Goal: Information Seeking & Learning: Learn about a topic

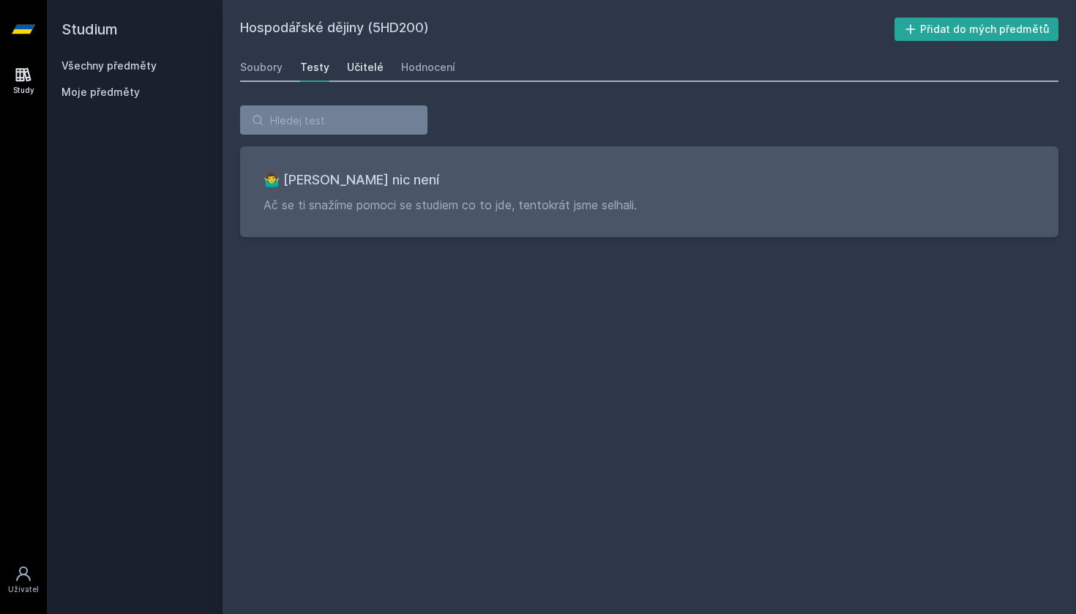
click at [376, 68] on div "Učitelé" at bounding box center [365, 67] width 37 height 15
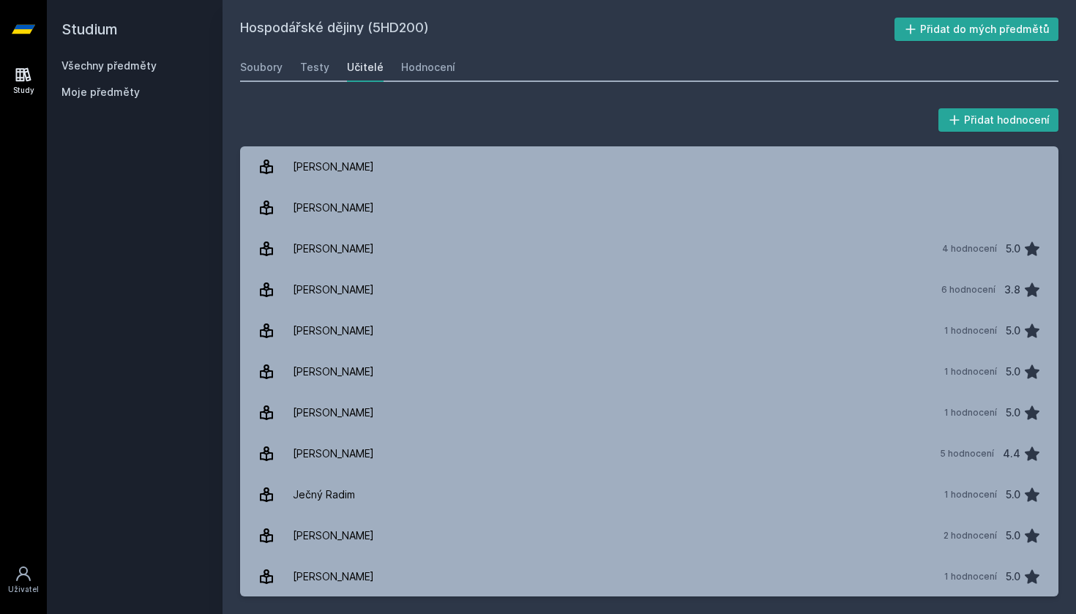
click at [105, 62] on link "Všechny předměty" at bounding box center [109, 65] width 95 height 12
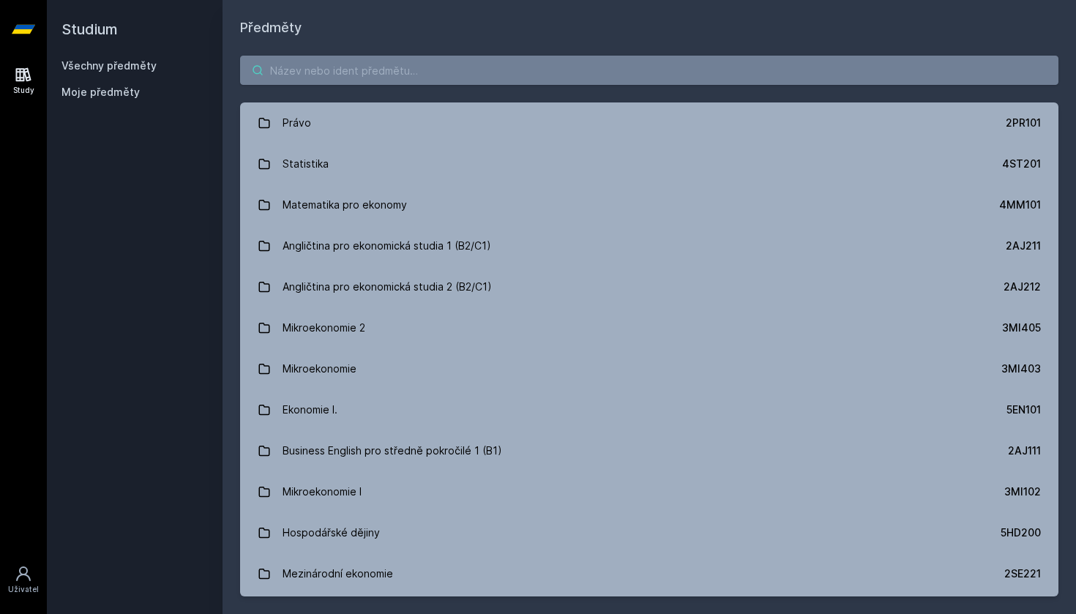
click at [283, 83] on input "search" at bounding box center [649, 70] width 819 height 29
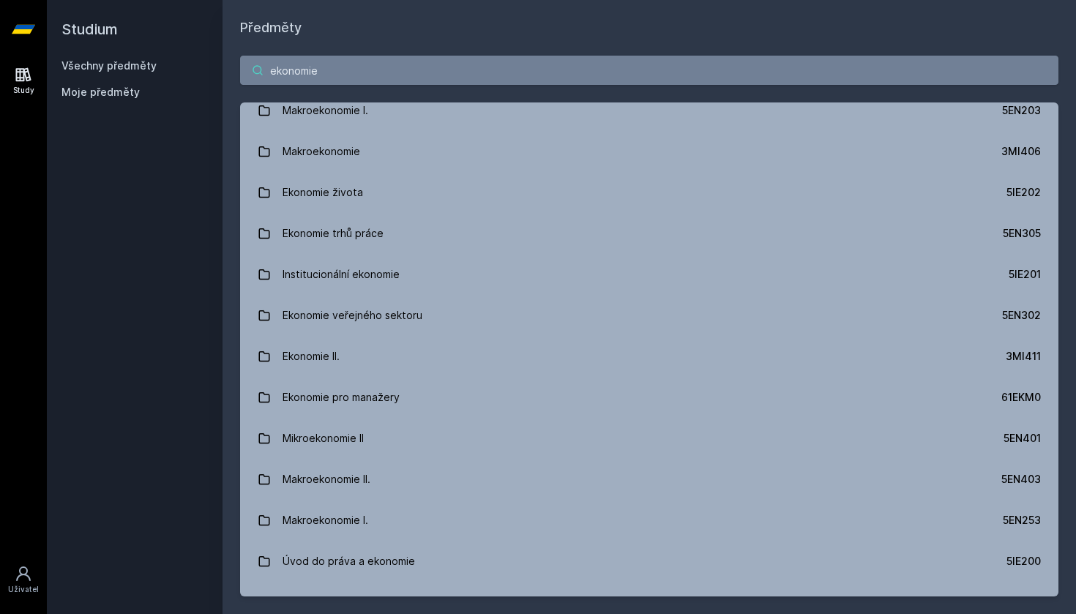
scroll to position [794, 0]
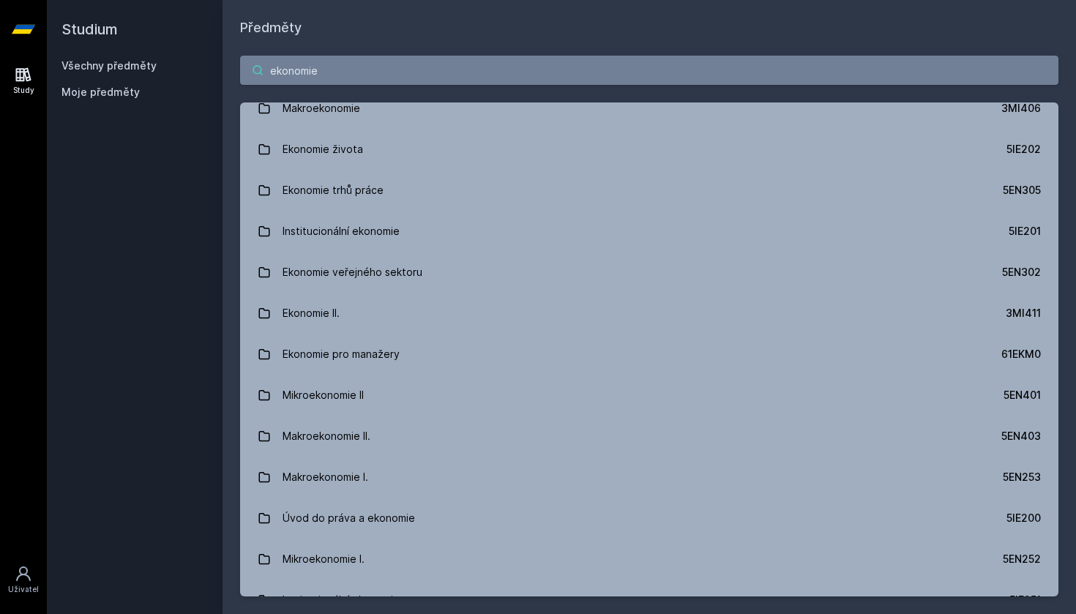
drag, startPoint x: 369, startPoint y: 74, endPoint x: 165, endPoint y: 42, distance: 206.7
click at [165, 42] on div "Studium Všechny předměty Moje předměty Předměty ekonomie Mikroekonomie 2 3MI405…" at bounding box center [562, 307] width 1030 height 614
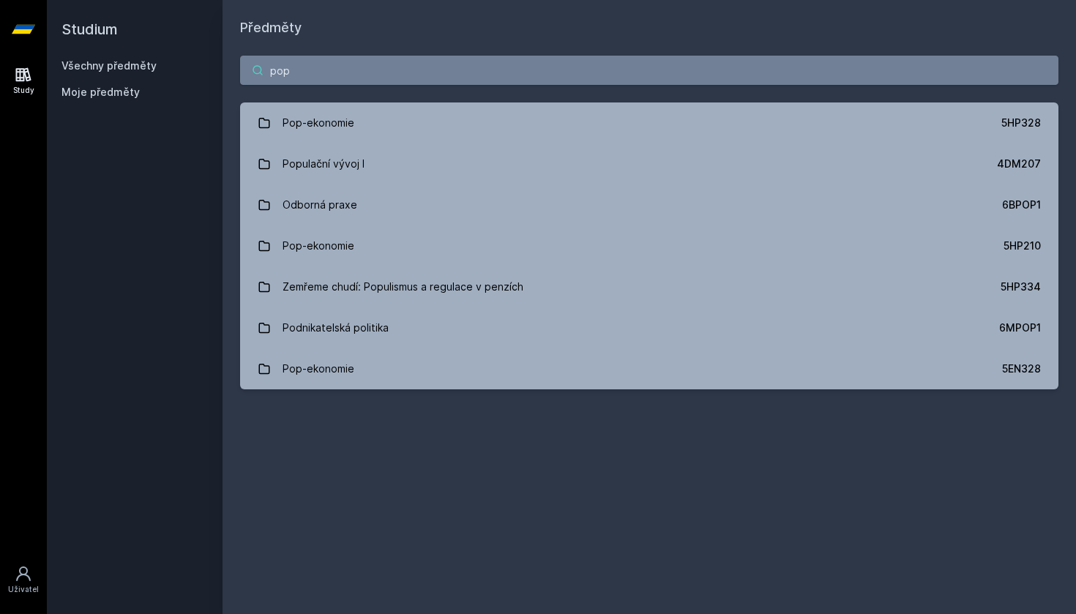
scroll to position [0, 0]
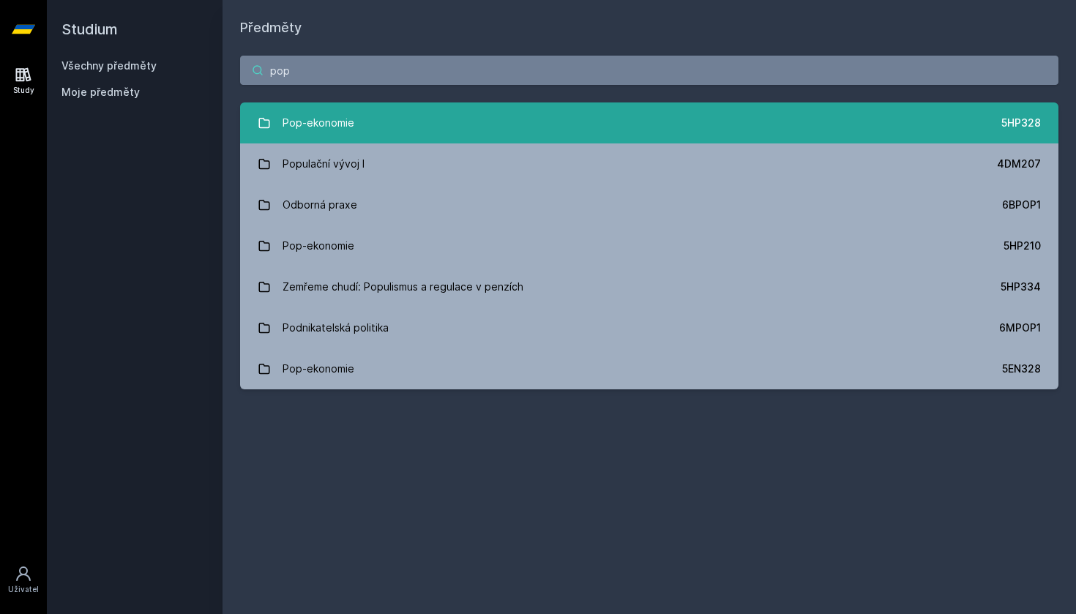
type input "pop"
click at [316, 124] on div "Pop-ekonomie" at bounding box center [319, 122] width 72 height 29
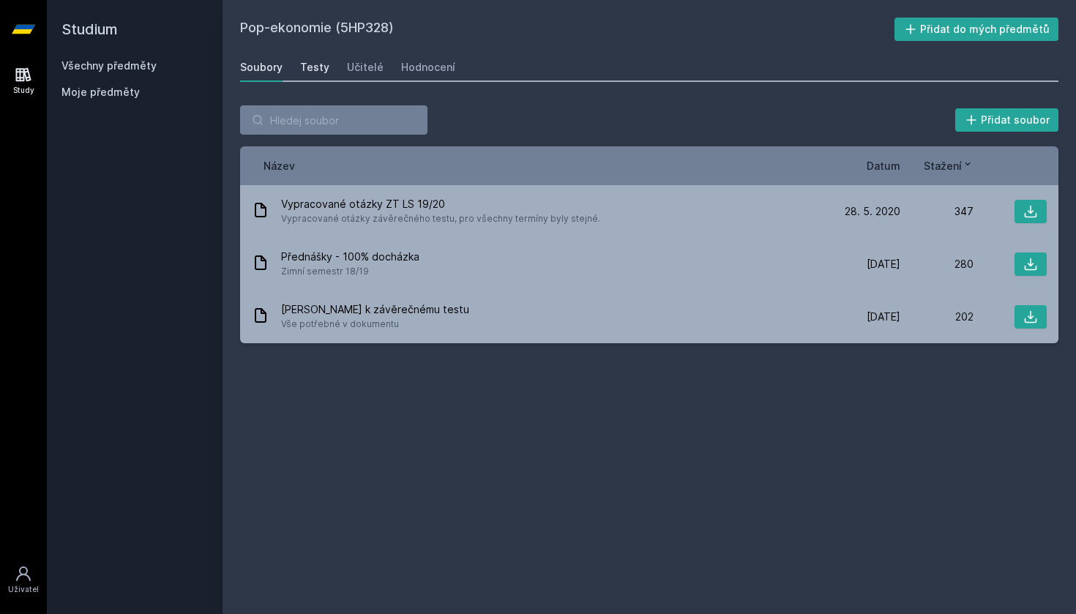
click at [325, 75] on link "Testy" at bounding box center [314, 67] width 29 height 29
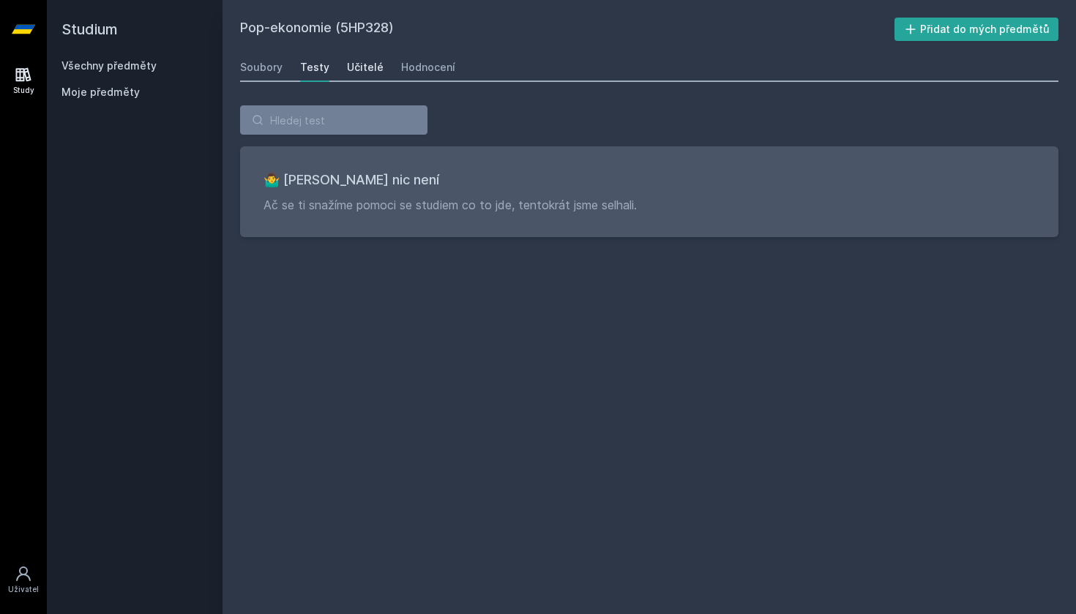
click at [361, 75] on link "Učitelé" at bounding box center [365, 67] width 37 height 29
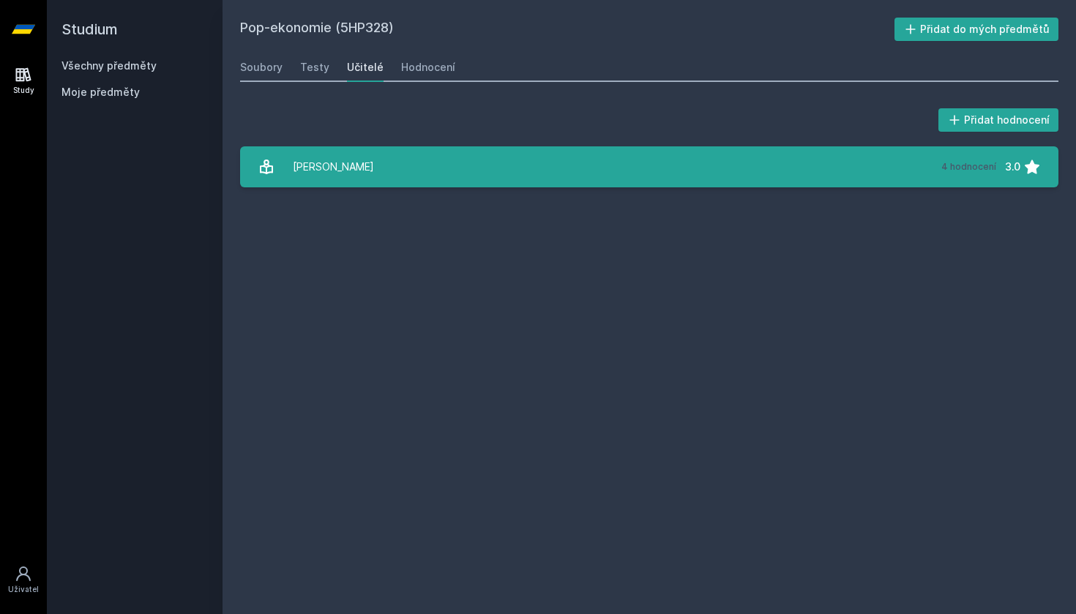
click at [444, 162] on link "[PERSON_NAME] 4 hodnocení 3.0" at bounding box center [649, 166] width 819 height 41
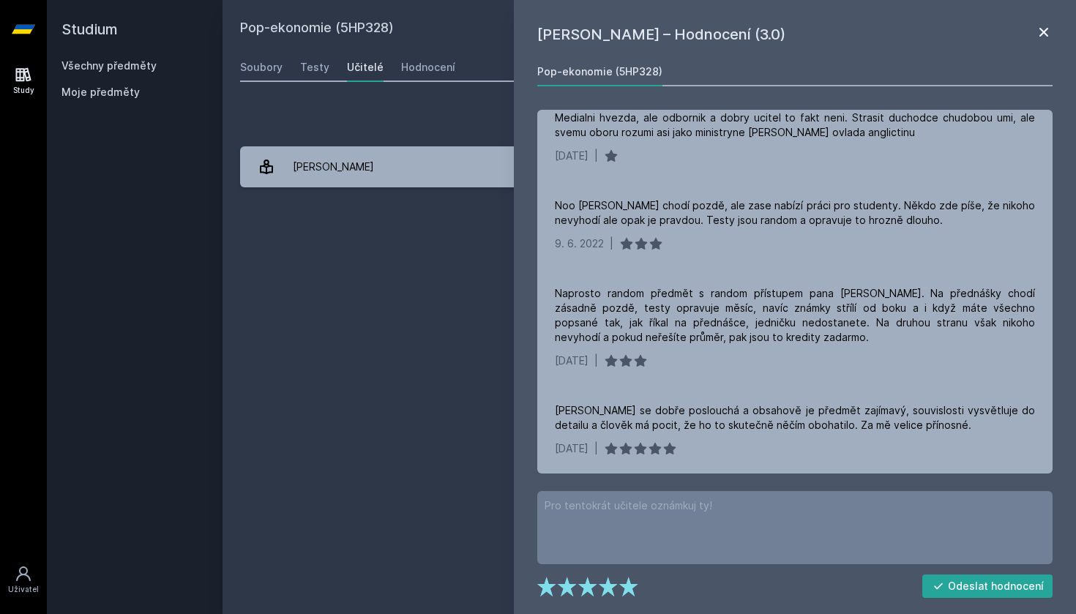
click at [1045, 27] on icon at bounding box center [1044, 32] width 18 height 18
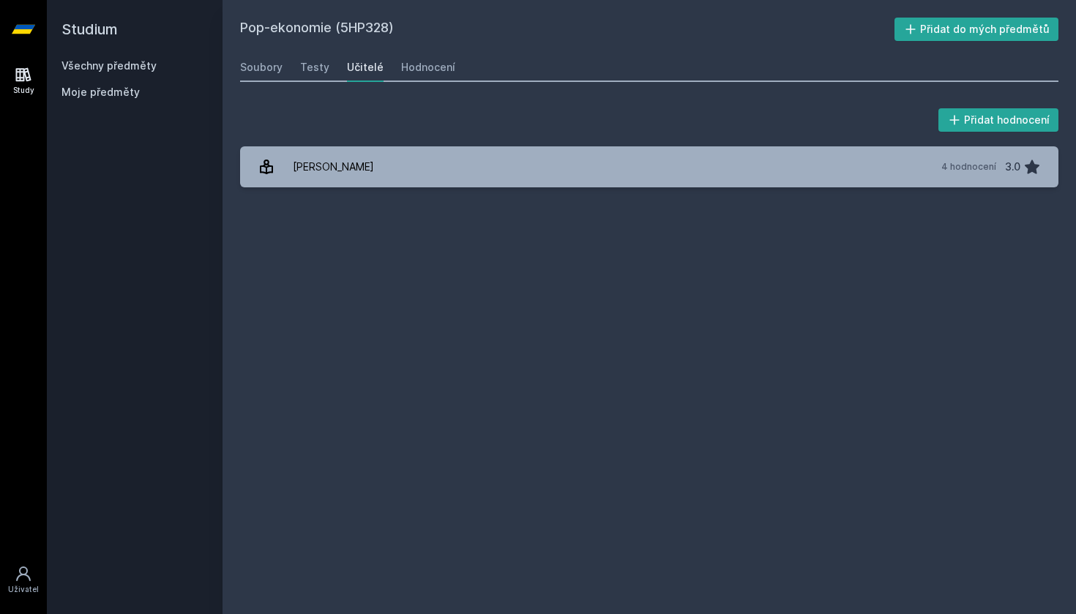
click at [414, 81] on div "Soubory Testy Učitelé Hodnocení" at bounding box center [649, 67] width 819 height 29
click at [419, 64] on div "Hodnocení" at bounding box center [428, 67] width 54 height 15
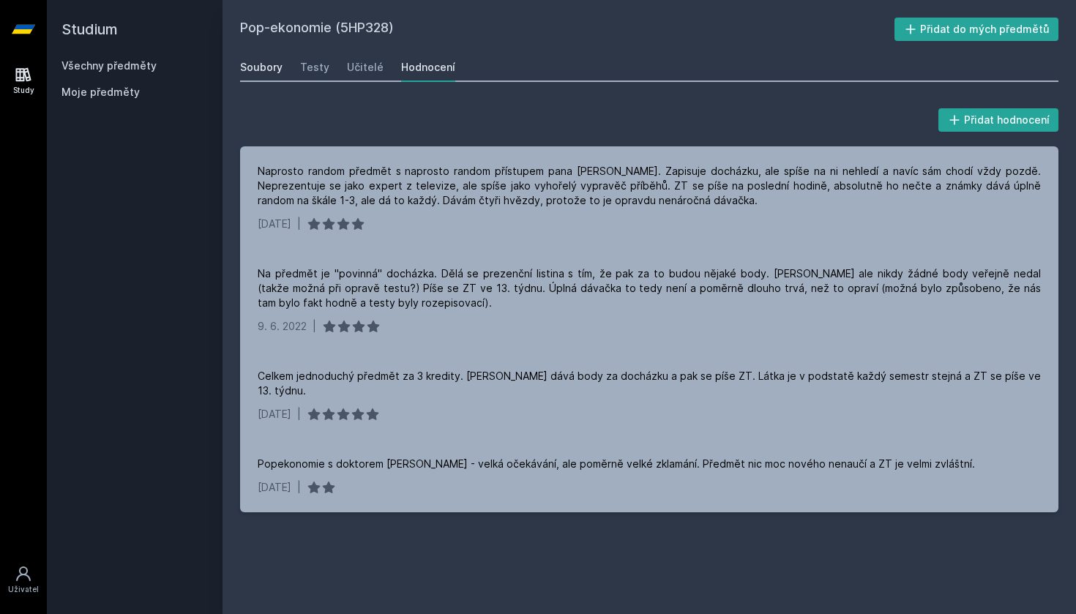
click at [277, 67] on div "Soubory" at bounding box center [261, 67] width 42 height 15
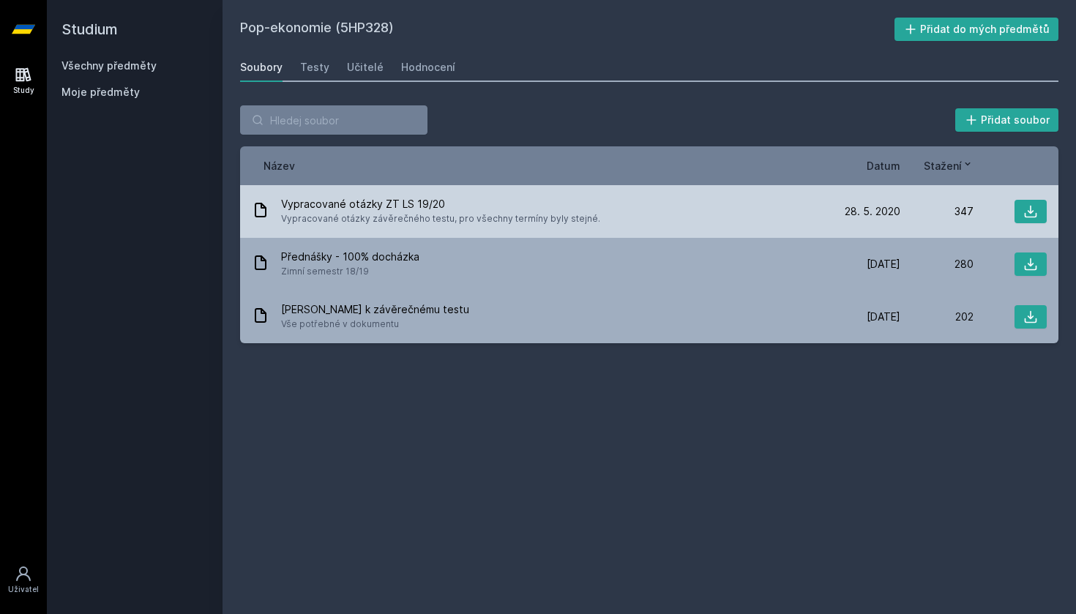
click at [380, 206] on span "Vypracované otázky ZT LS 19/20" at bounding box center [440, 204] width 319 height 15
click at [1024, 209] on icon at bounding box center [1031, 211] width 15 height 15
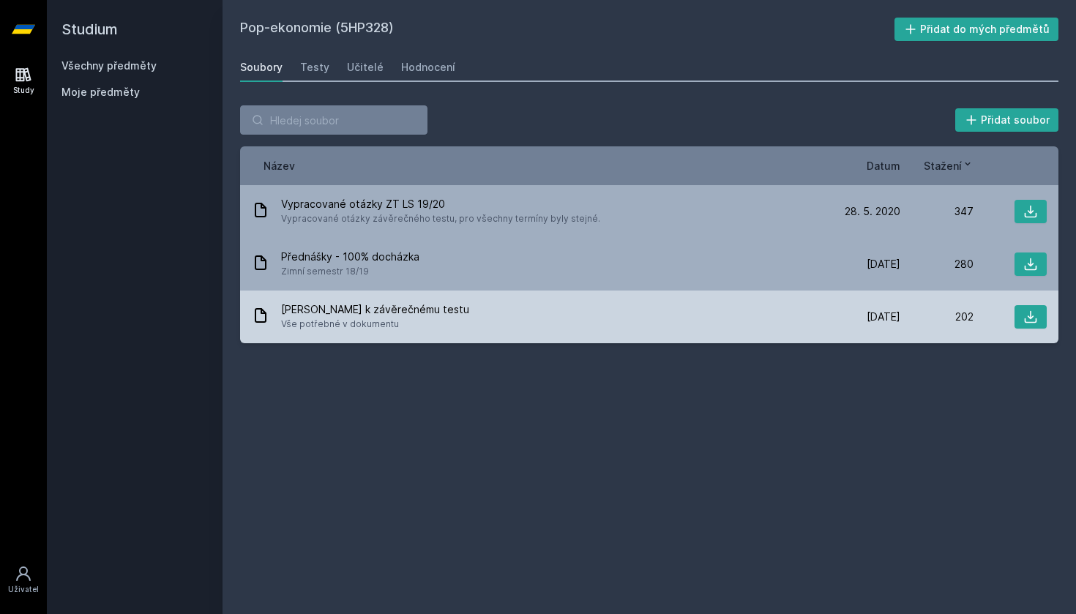
click at [537, 310] on div "[PERSON_NAME] k závěrečnému testu Vše potřebné v dokumentu" at bounding box center [540, 316] width 576 height 29
click at [1035, 321] on icon at bounding box center [1031, 317] width 15 height 15
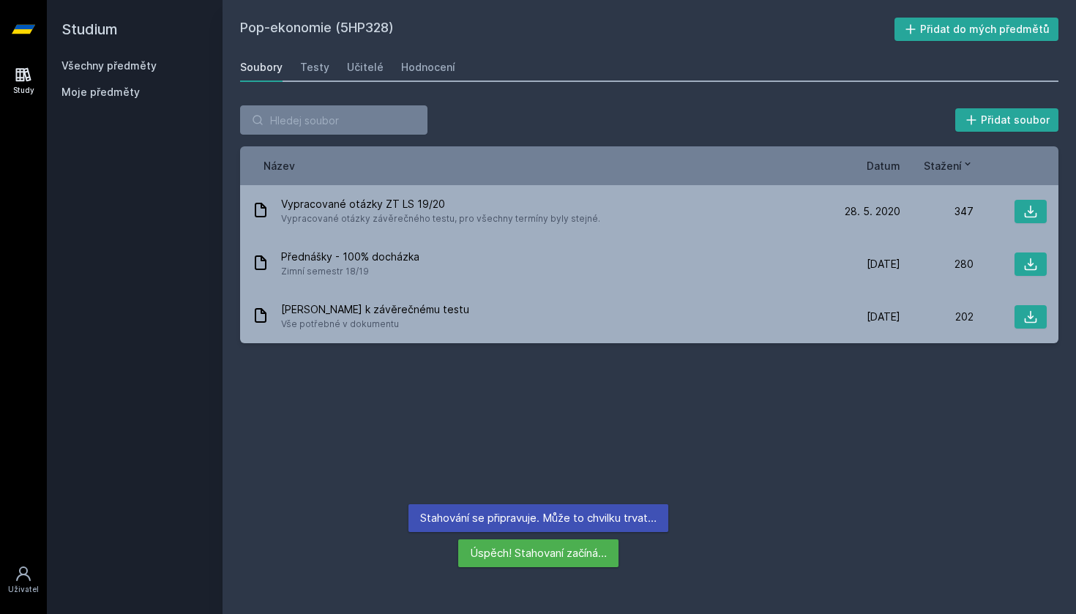
click at [406, 410] on div "Pop-ekonomie (5HP328) Přidat do mých předmětů [GEOGRAPHIC_DATA] Testy Učitelé H…" at bounding box center [649, 307] width 819 height 579
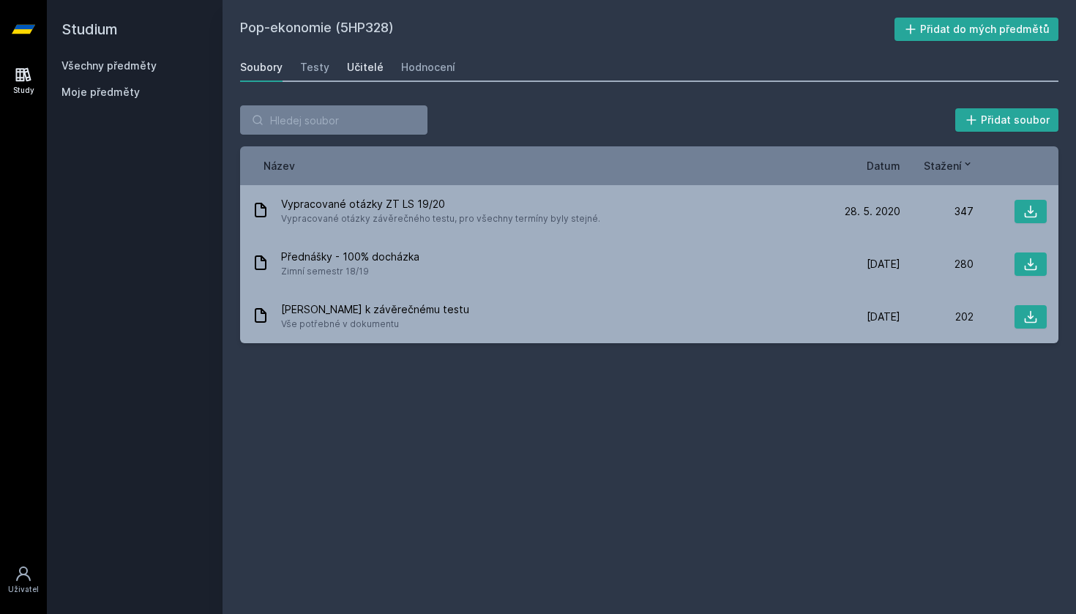
click at [368, 61] on div "Učitelé" at bounding box center [365, 67] width 37 height 15
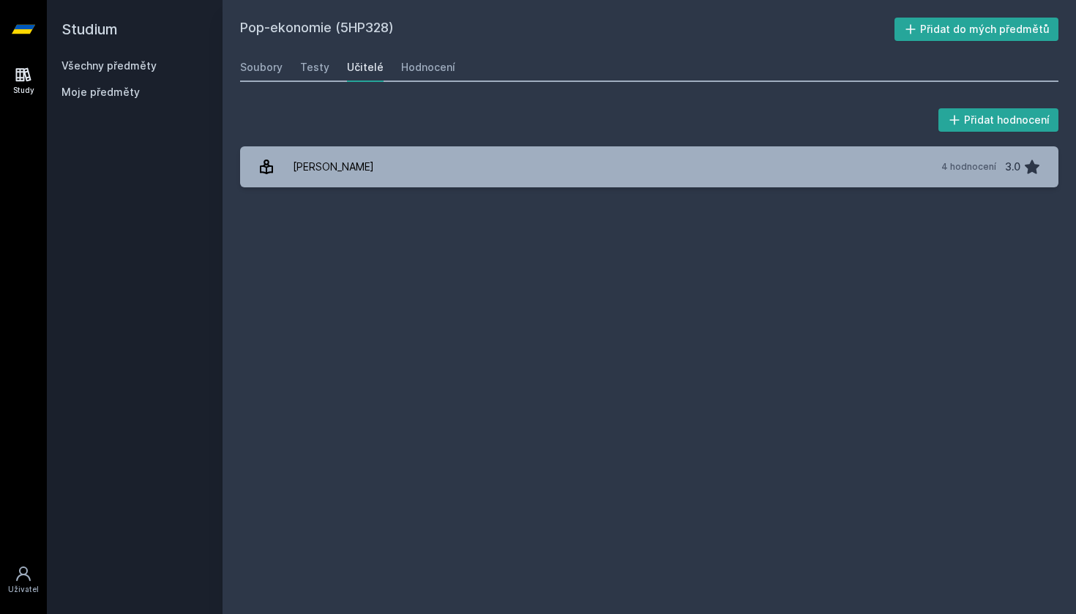
click at [109, 66] on link "Všechny předměty" at bounding box center [109, 65] width 95 height 12
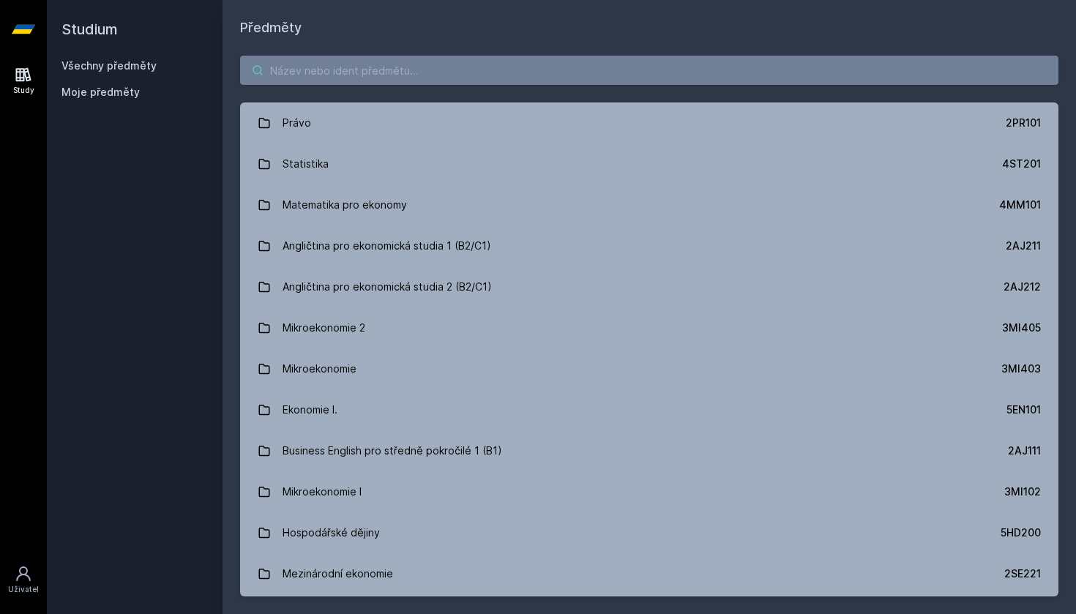
click at [351, 78] on input "search" at bounding box center [649, 70] width 819 height 29
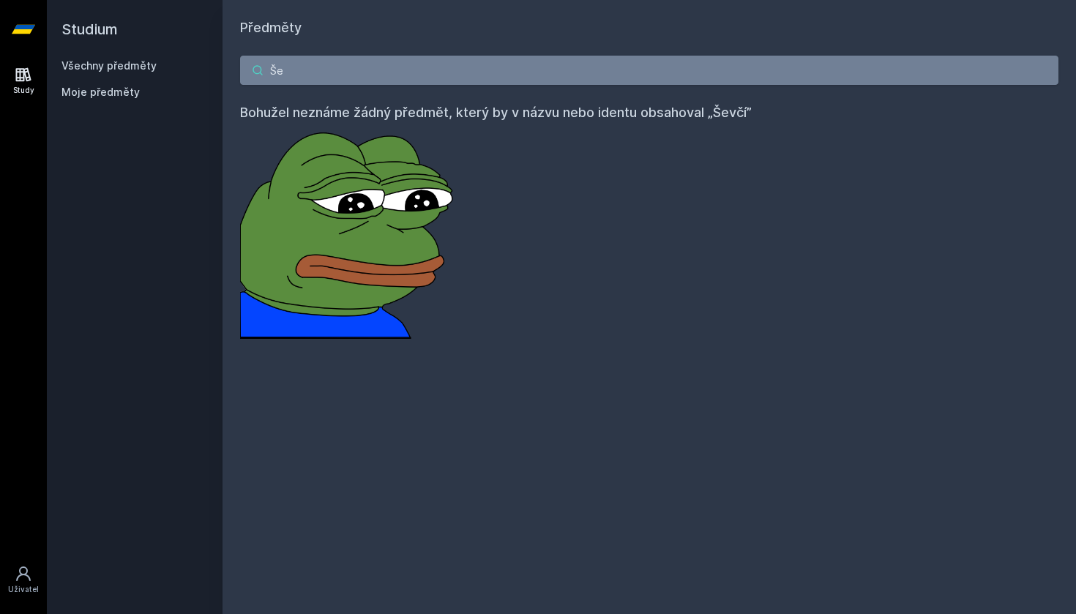
type input "Š"
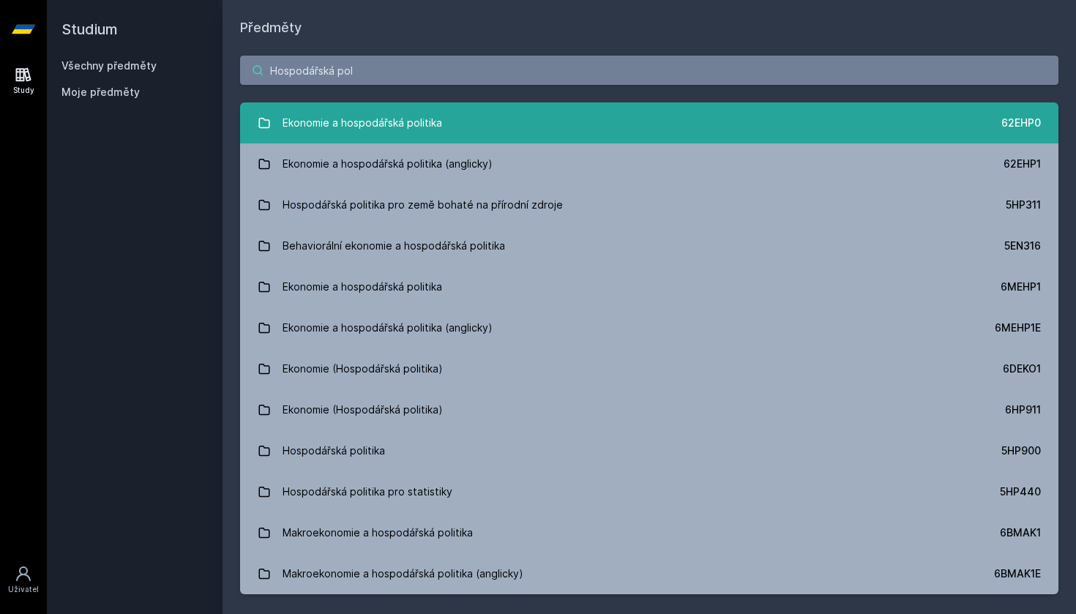
type input "Hospodářská pol"
click at [317, 138] on link "Ekonomie a hospodářská politika 62EHP0" at bounding box center [649, 123] width 819 height 41
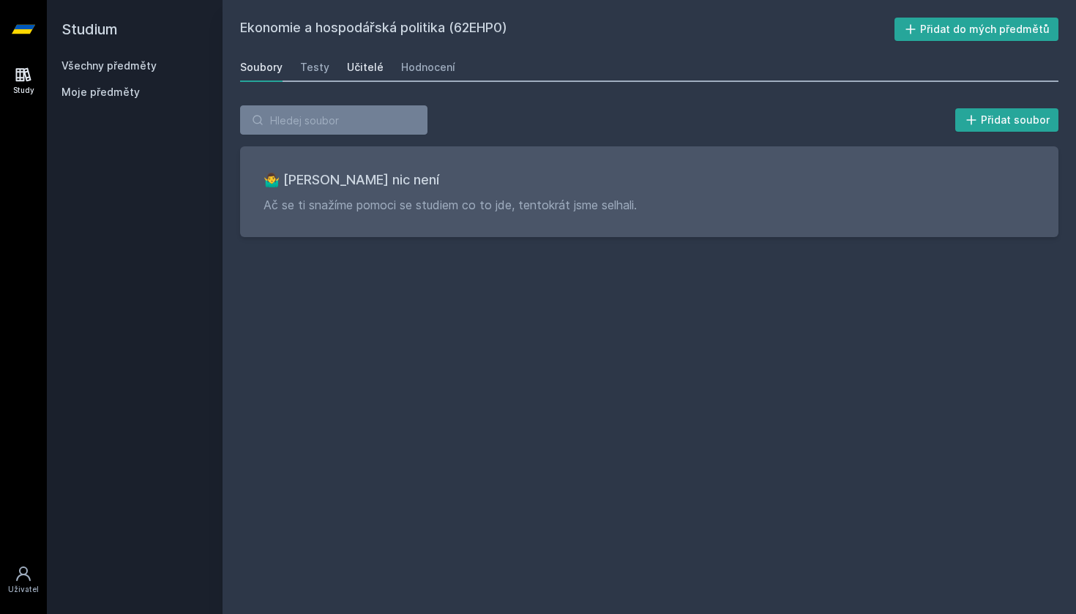
click at [362, 71] on div "Učitelé" at bounding box center [365, 67] width 37 height 15
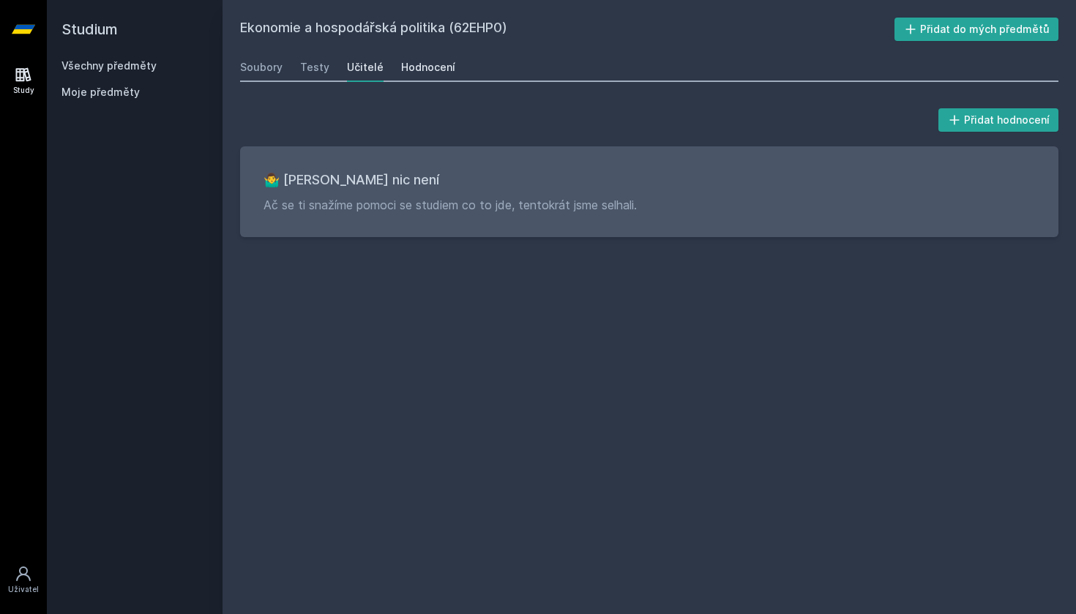
click at [417, 66] on div "Hodnocení" at bounding box center [428, 67] width 54 height 15
click at [256, 66] on div "Soubory" at bounding box center [261, 67] width 42 height 15
